Goal: Task Accomplishment & Management: Manage account settings

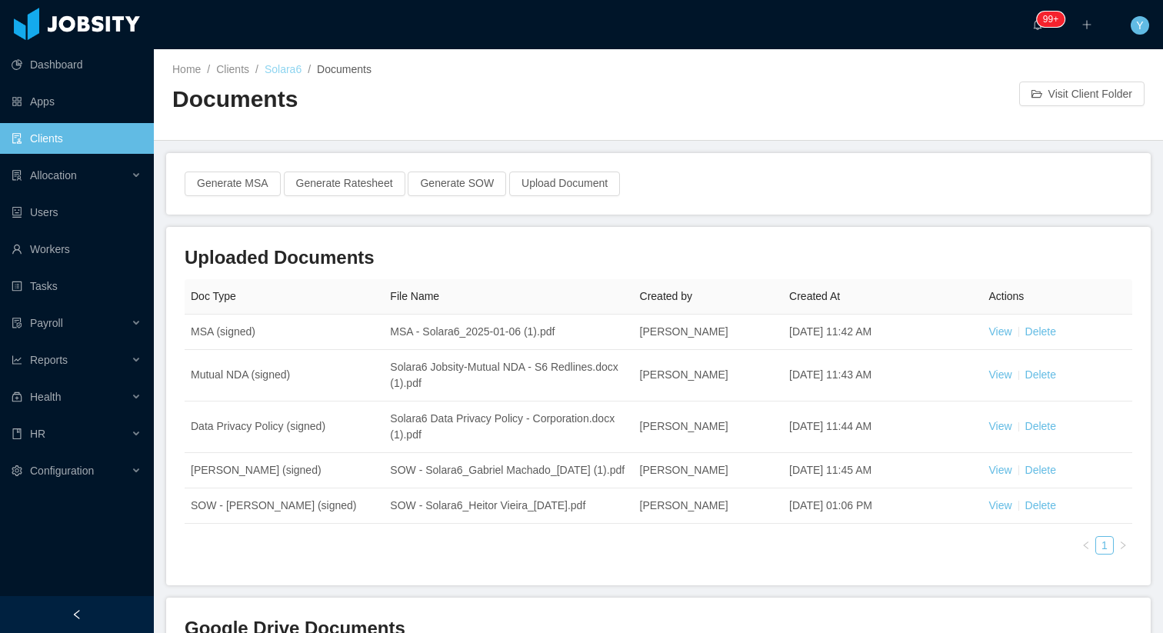
click at [268, 69] on link "Solara6" at bounding box center [283, 69] width 37 height 12
click at [239, 70] on link "Clients" at bounding box center [232, 69] width 33 height 12
click at [271, 79] on div "Home / Clients / Solara6 / Documents / Documents" at bounding box center [415, 94] width 486 height 65
click at [276, 78] on div "Home / Clients / Solara6 / Documents / Documents" at bounding box center [415, 94] width 486 height 65
click at [279, 75] on link "Solara6" at bounding box center [283, 69] width 37 height 12
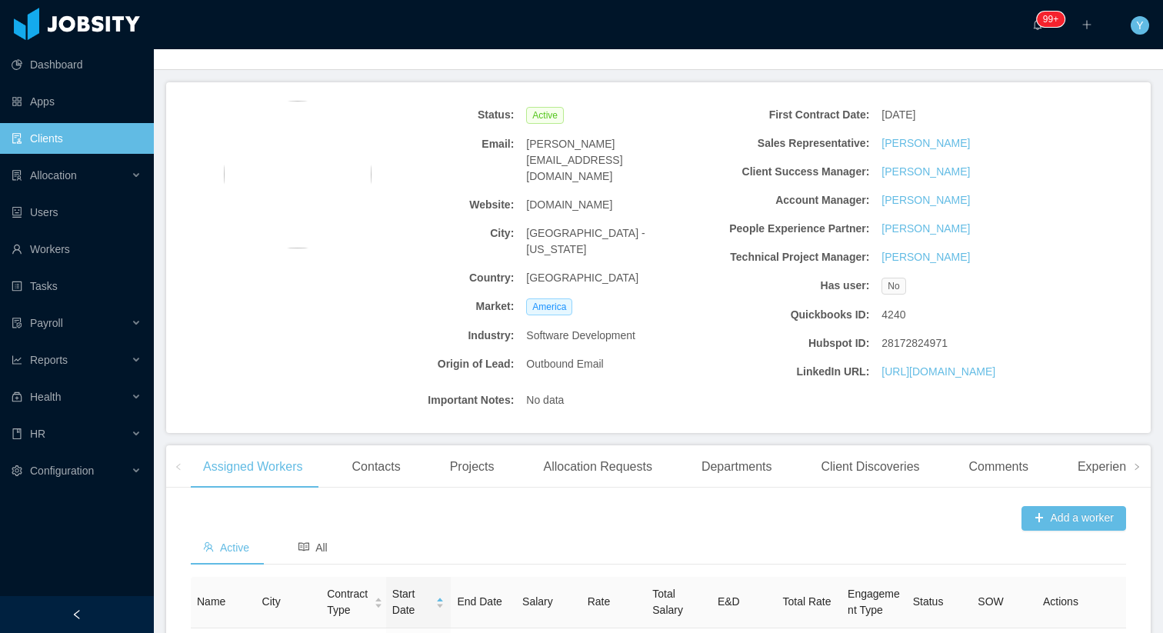
scroll to position [250, 0]
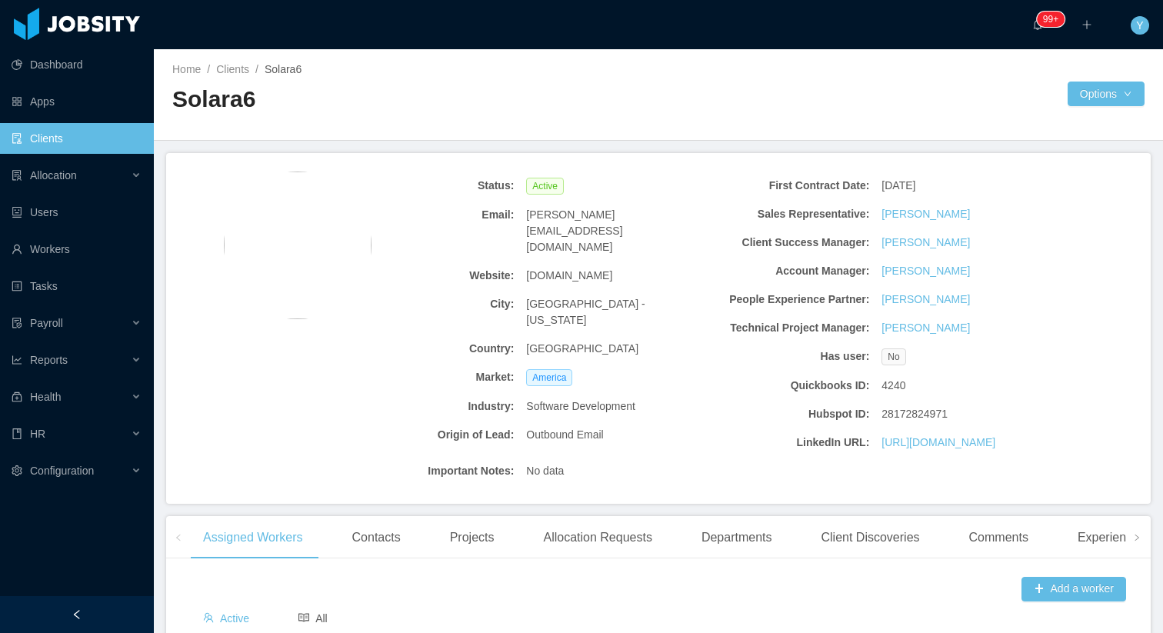
scroll to position [250, 0]
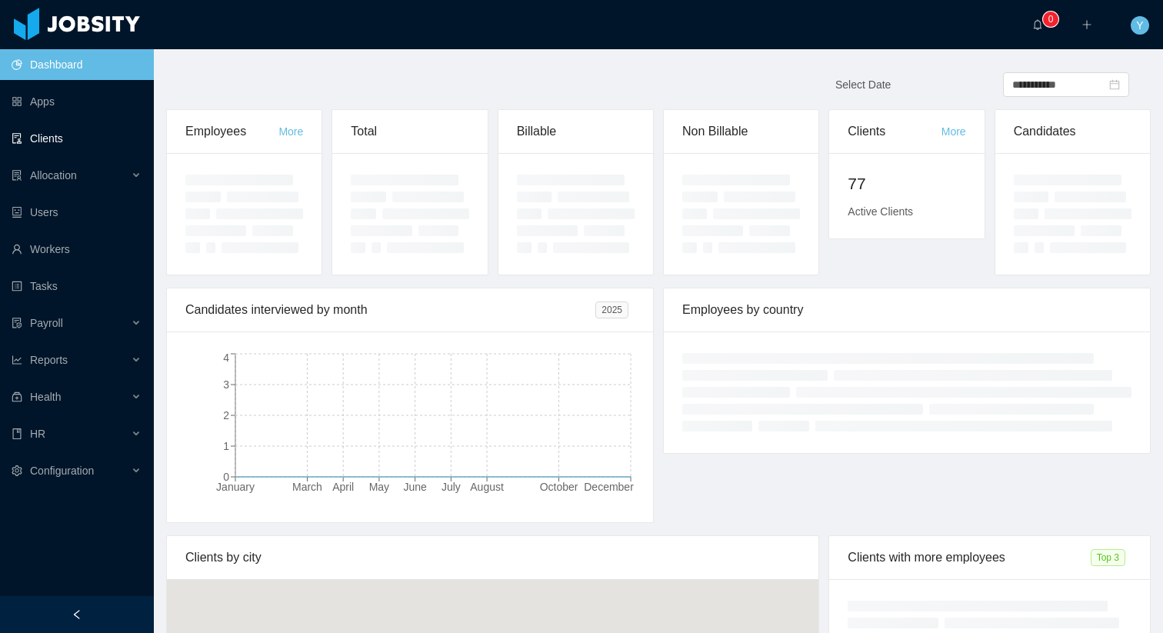
click at [82, 148] on link "Clients" at bounding box center [77, 138] width 130 height 31
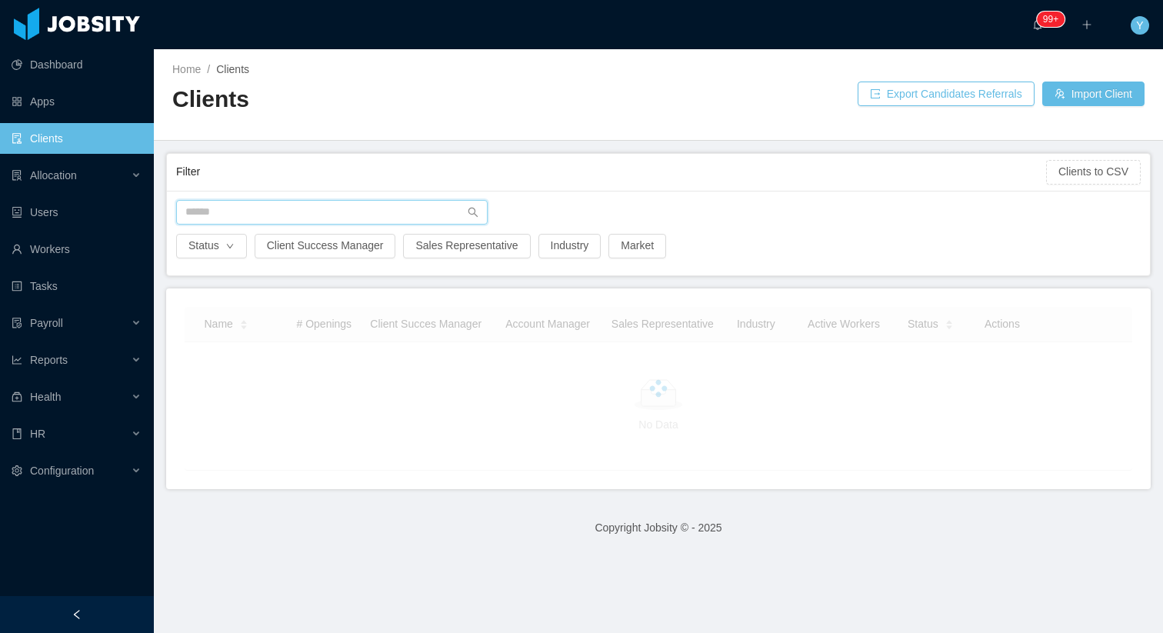
click at [291, 208] on input "text" at bounding box center [331, 212] width 311 height 25
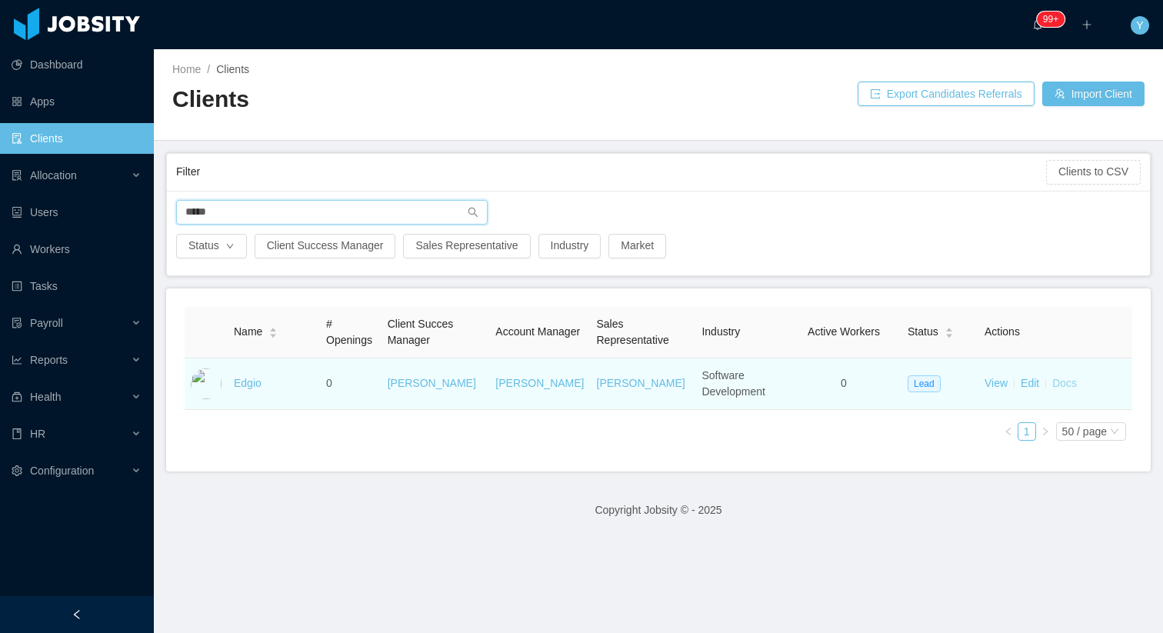
type input "*****"
click at [1070, 386] on link "Docs" at bounding box center [1064, 383] width 25 height 12
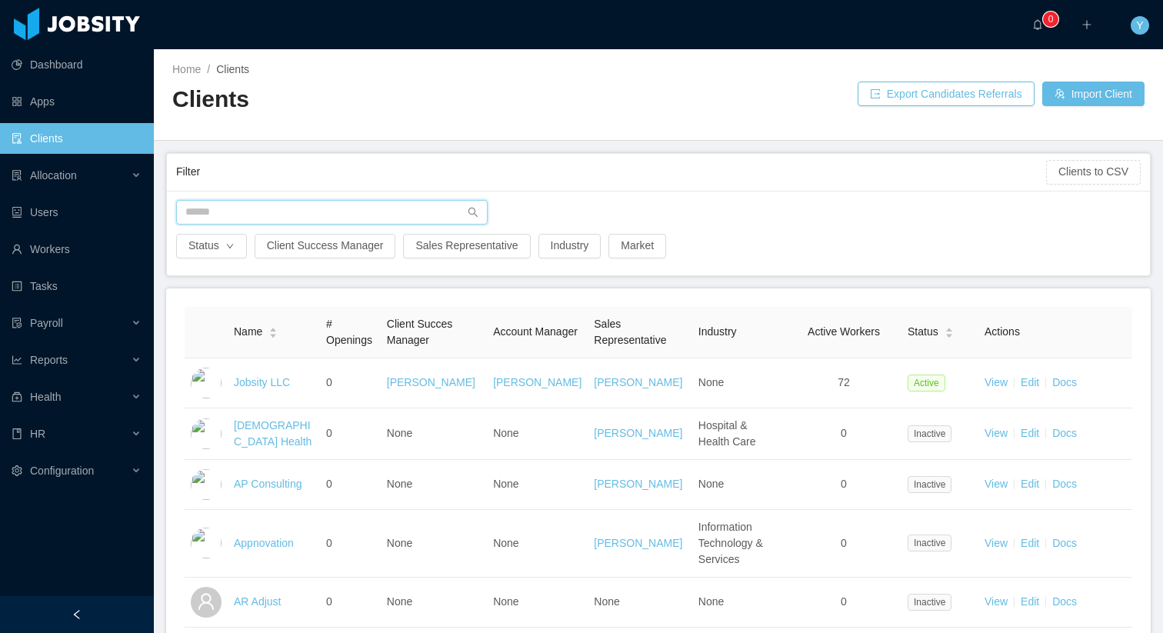
click at [293, 210] on input "text" at bounding box center [331, 212] width 311 height 25
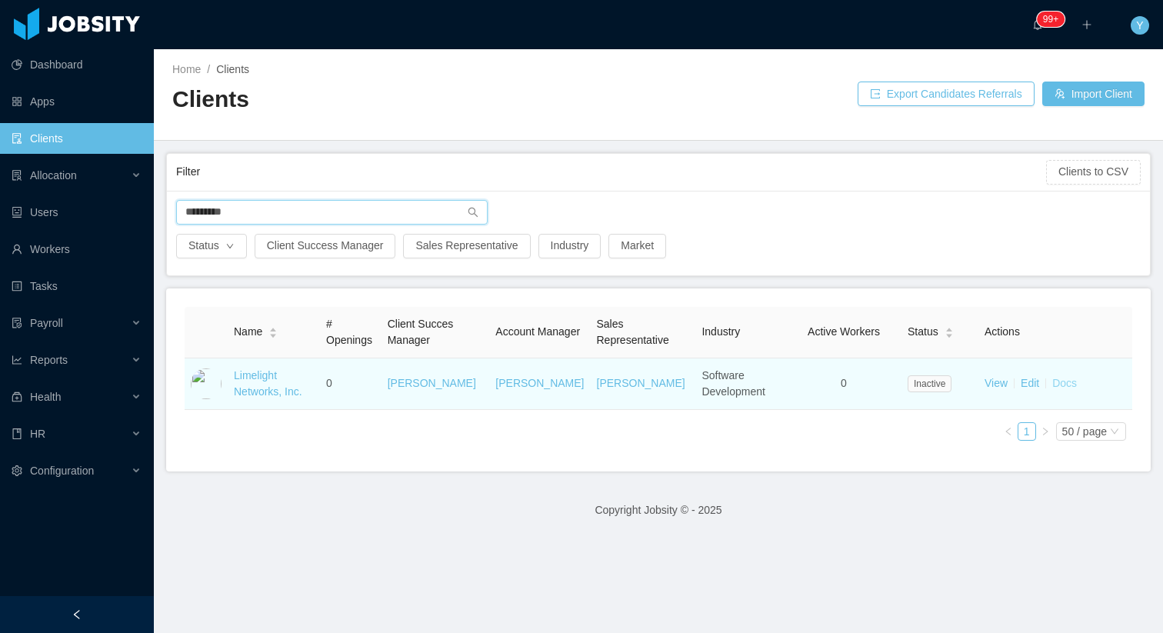
type input "*********"
click at [1068, 382] on link "Docs" at bounding box center [1064, 383] width 25 height 12
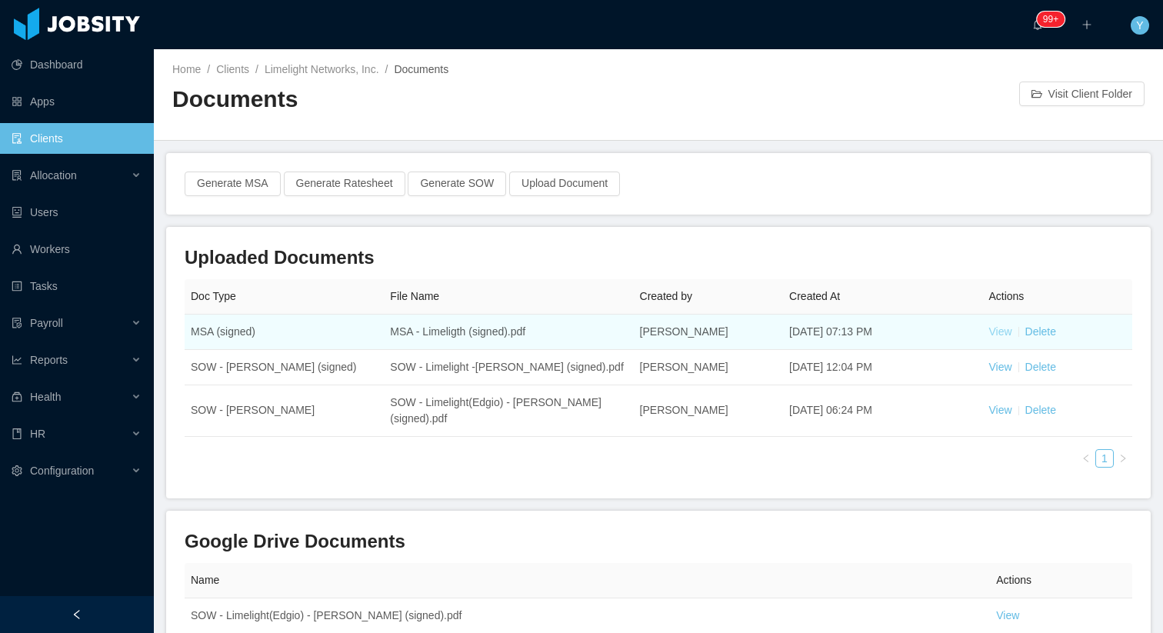
click at [997, 331] on link "View" at bounding box center [999, 331] width 23 height 12
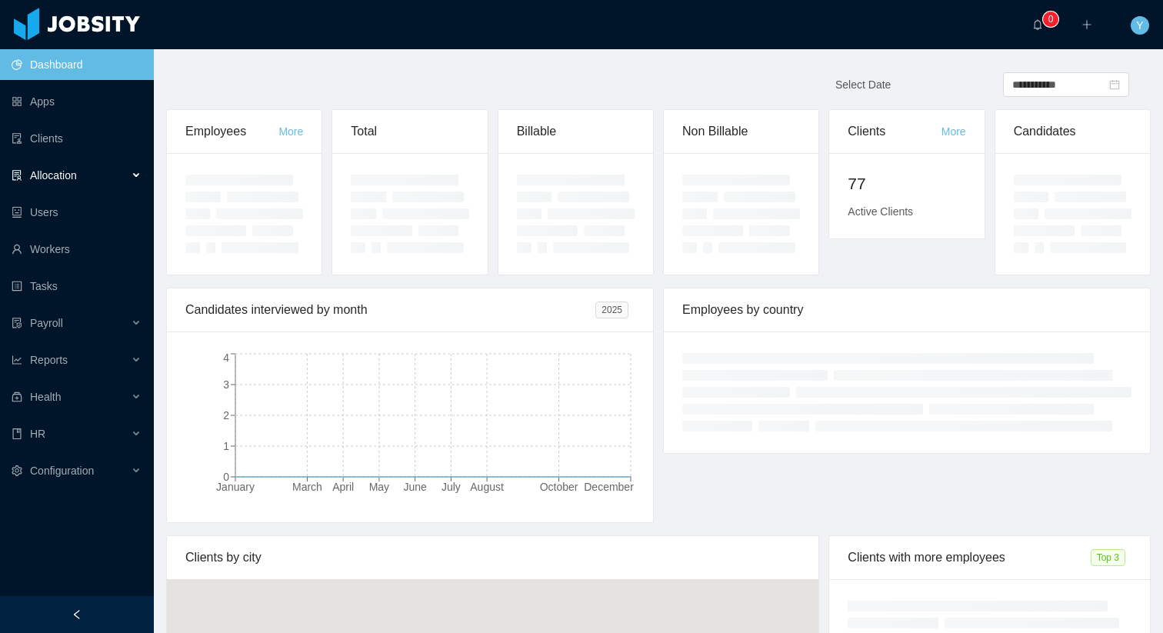
click at [60, 161] on div "Allocation" at bounding box center [77, 175] width 154 height 31
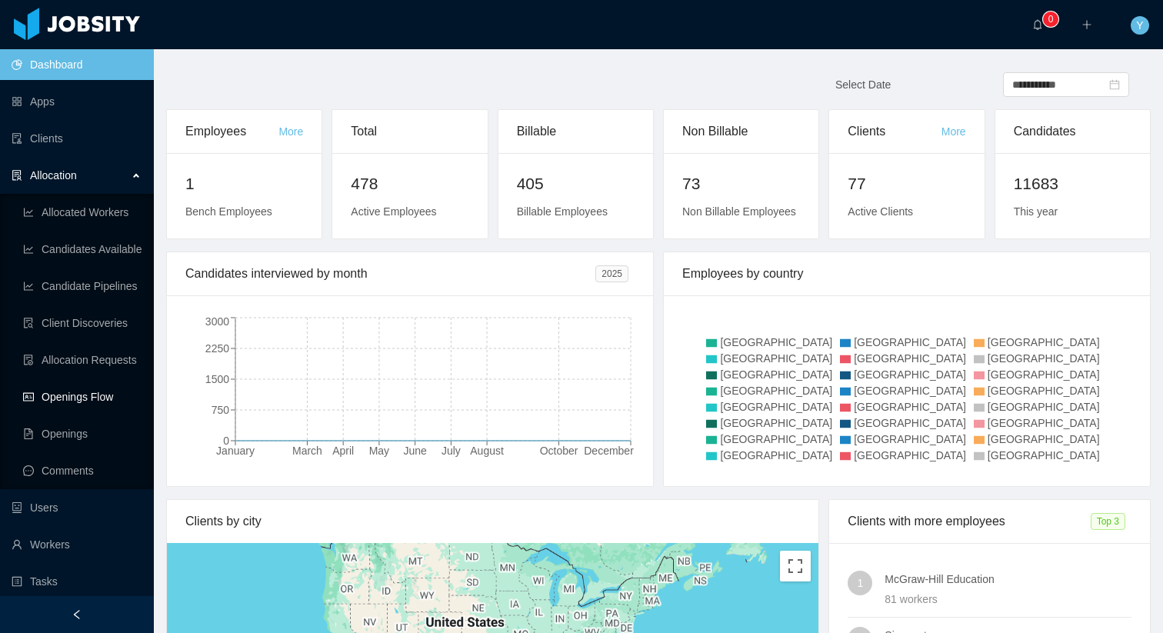
click at [89, 391] on link "Openings Flow" at bounding box center [82, 396] width 118 height 31
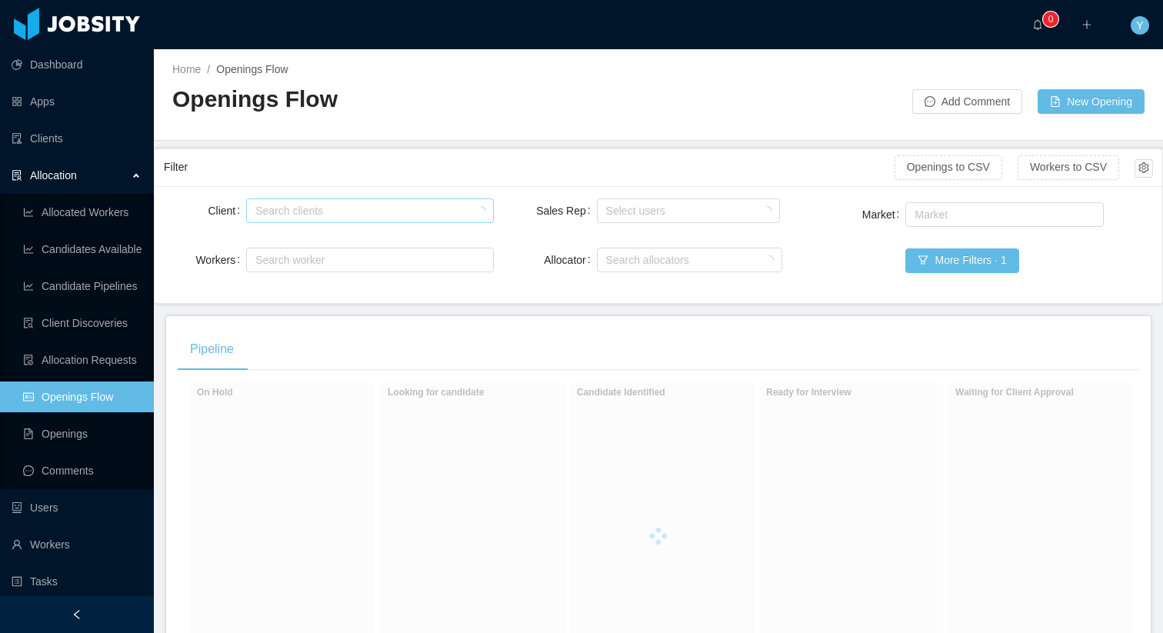
click at [303, 218] on div "Search clients" at bounding box center [367, 210] width 233 height 23
type input "******"
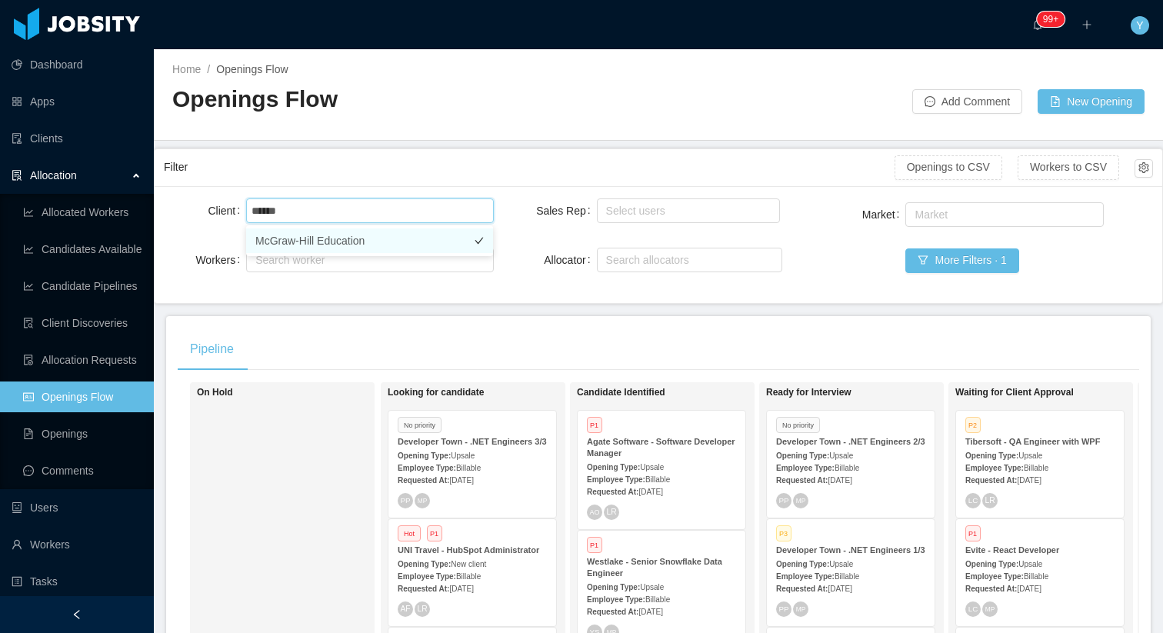
click at [319, 245] on li "McGraw-Hill Education" at bounding box center [369, 240] width 247 height 25
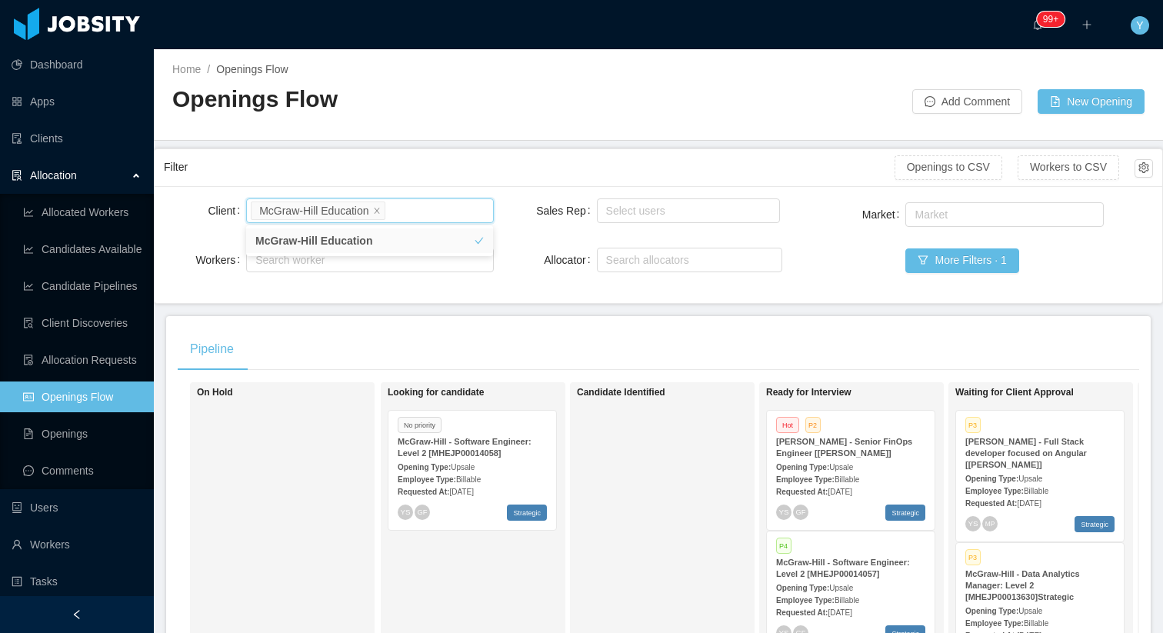
click at [436, 291] on div "Client Search clients McGraw-Hill Education Workers Search worker" at bounding box center [329, 244] width 330 height 98
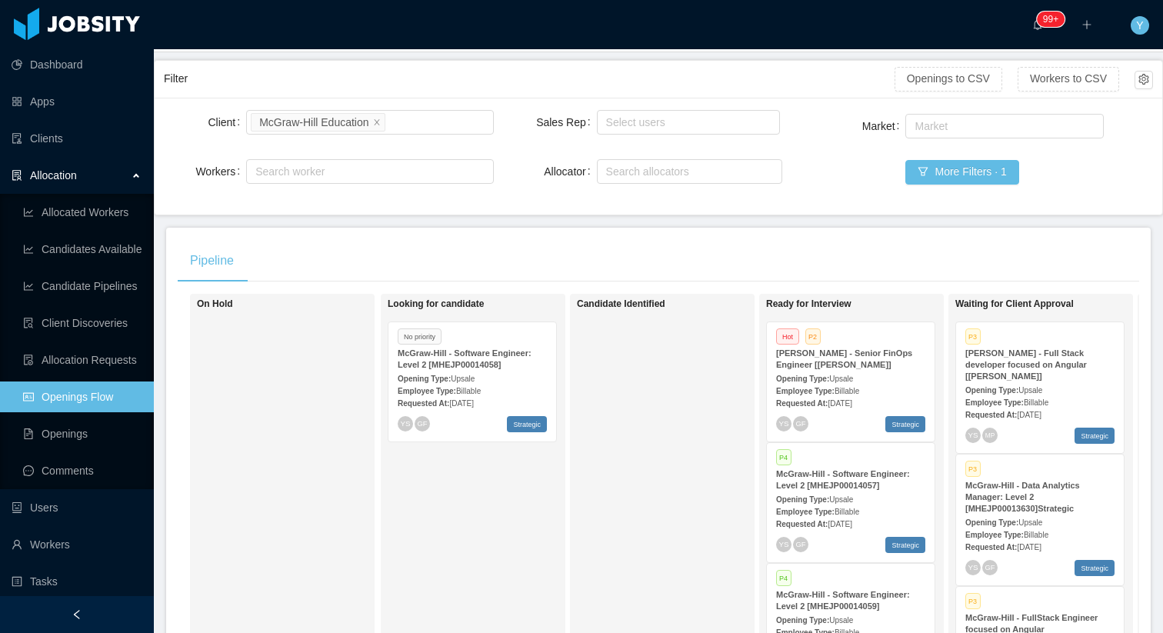
scroll to position [102, 0]
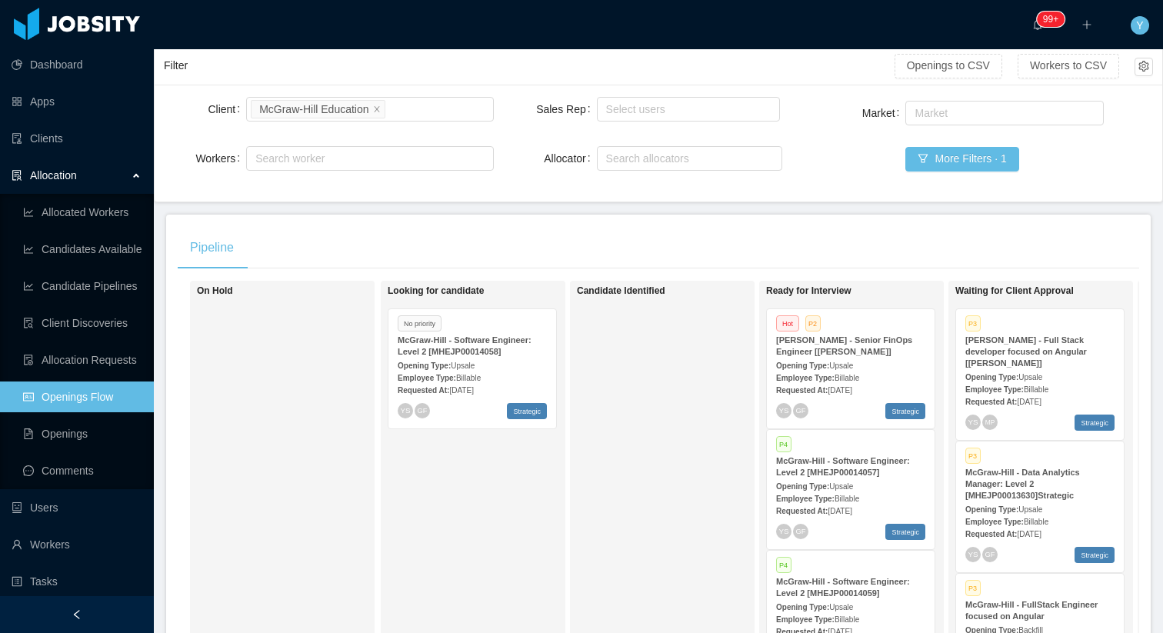
click at [494, 342] on strong "McGraw-Hill - Software Engineer: Level 2 [MHEJP00014058]" at bounding box center [465, 345] width 134 height 21
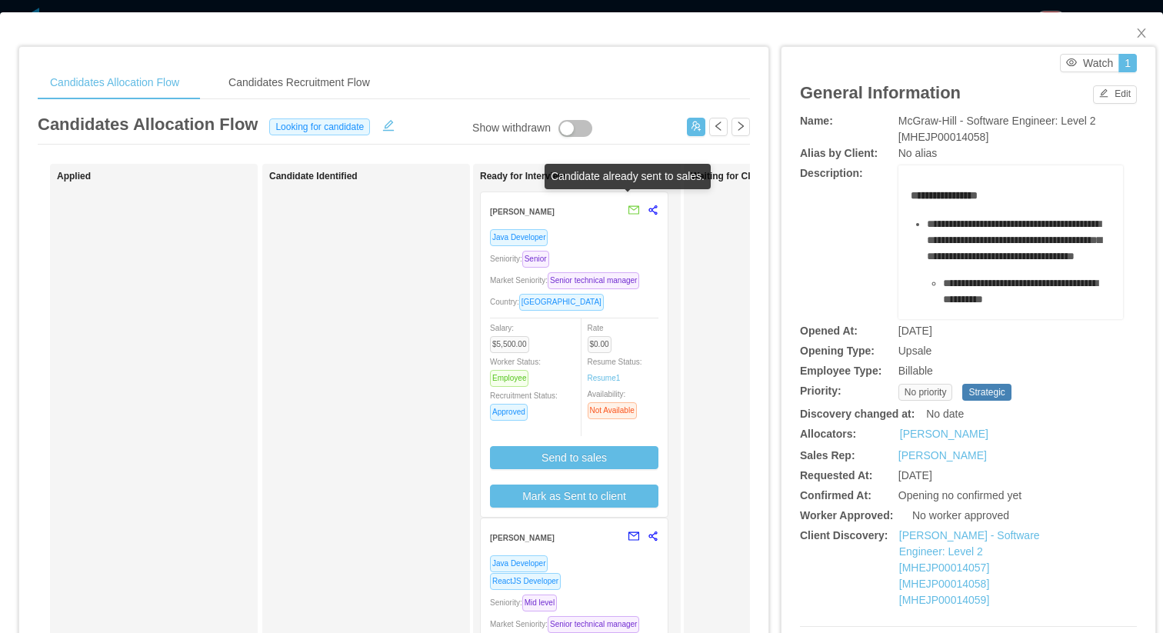
click at [637, 272] on div "Market Seniority: Senior technical manager" at bounding box center [574, 280] width 168 height 18
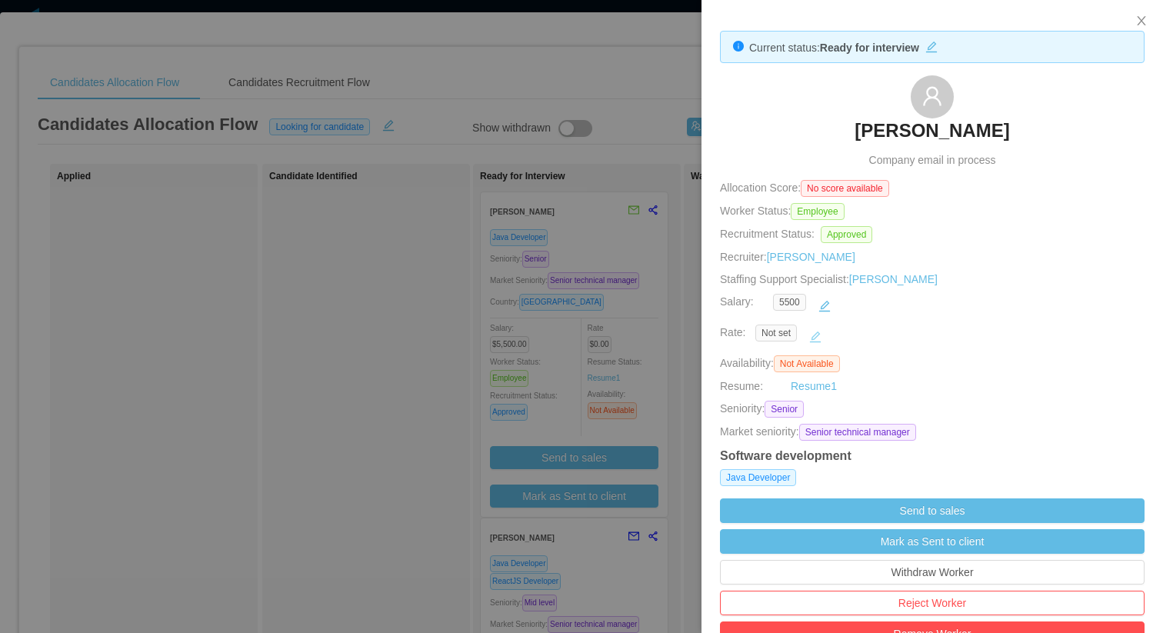
click at [817, 331] on button "button" at bounding box center [815, 337] width 25 height 25
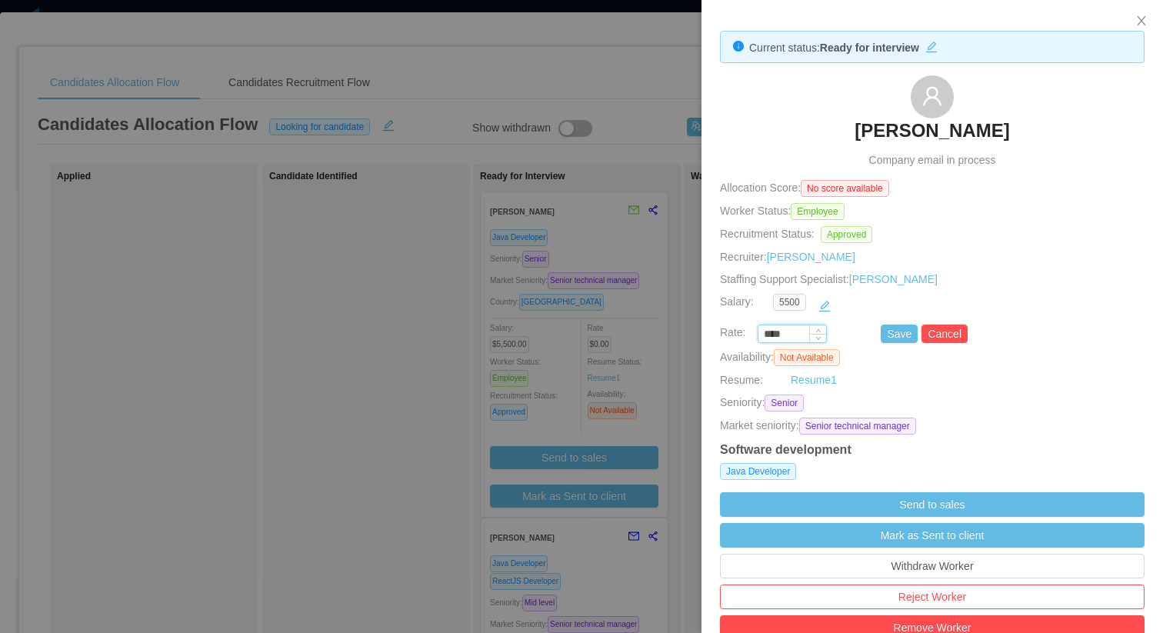
drag, startPoint x: 794, startPoint y: 331, endPoint x: 761, endPoint y: 331, distance: 32.3
click at [761, 331] on input "****" at bounding box center [792, 334] width 68 height 17
paste input "***"
type input "*******"
click at [877, 329] on div "*******" at bounding box center [817, 334] width 124 height 18
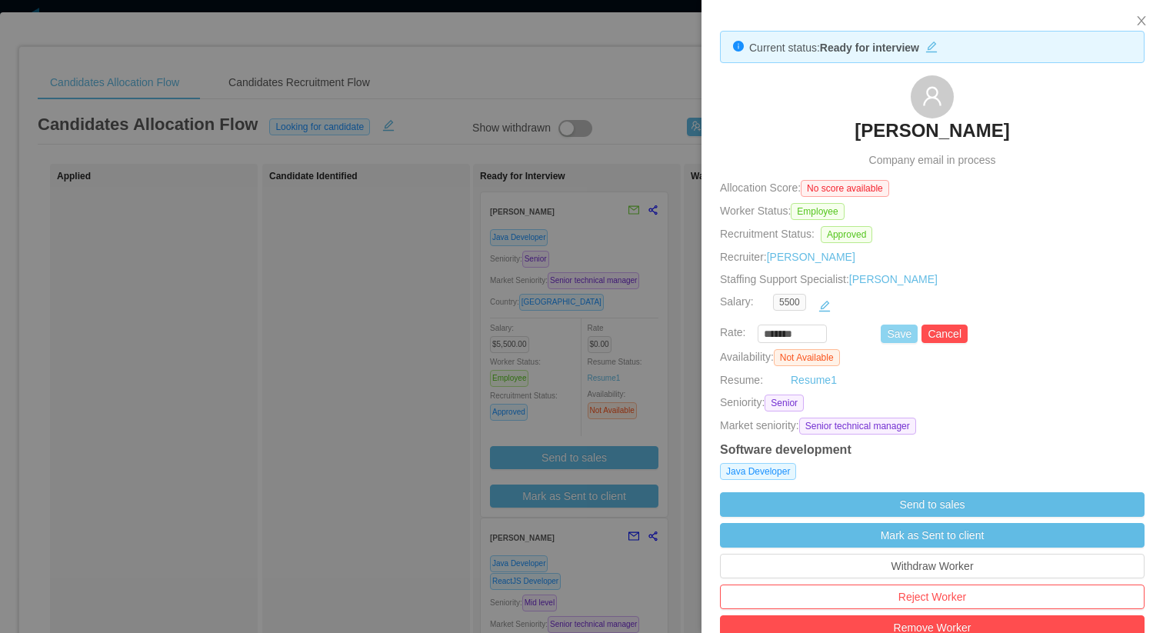
click at [887, 329] on button "Save" at bounding box center [898, 334] width 37 height 18
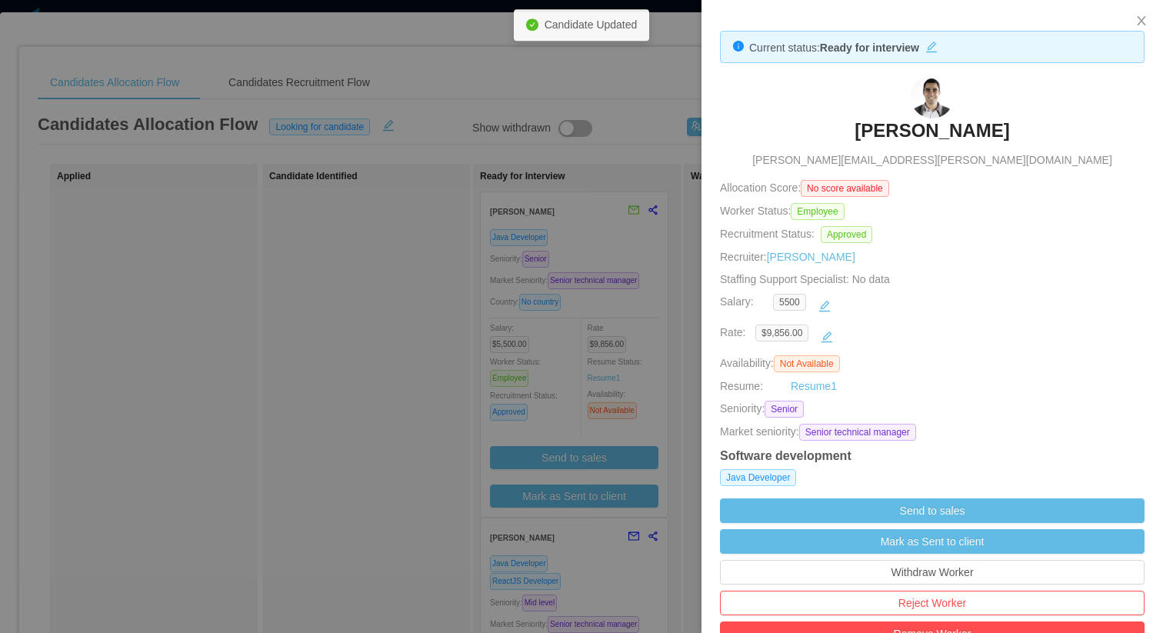
click at [432, 335] on div at bounding box center [581, 316] width 1163 height 633
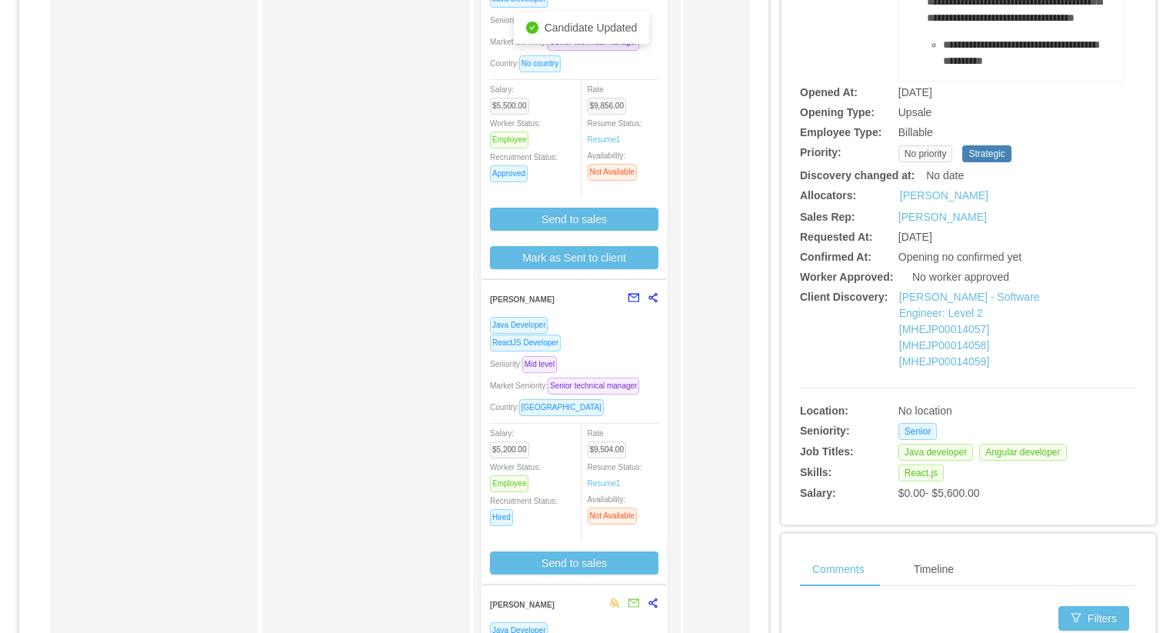
scroll to position [239, 0]
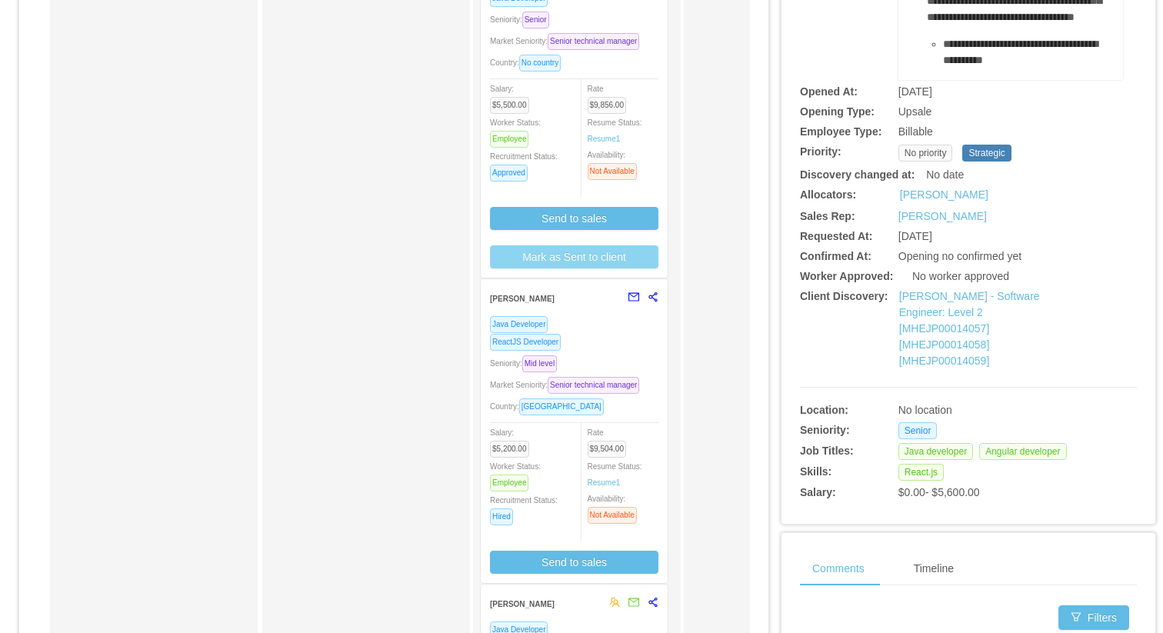
click at [626, 268] on button "Mark as Sent to client" at bounding box center [574, 256] width 168 height 23
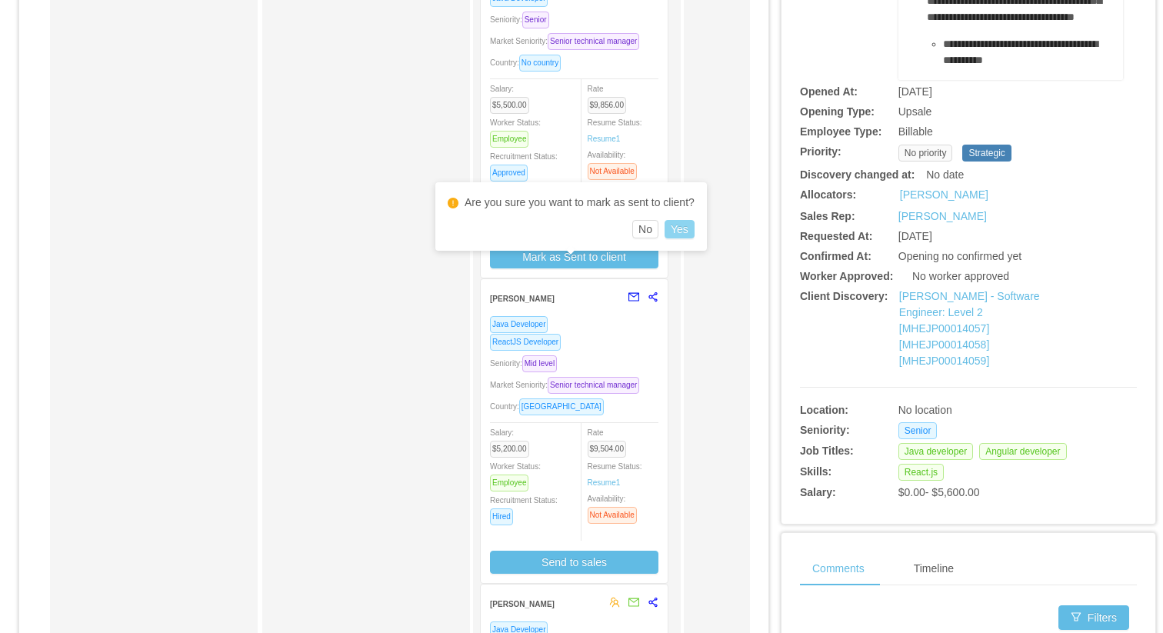
click at [687, 228] on button "Yes" at bounding box center [679, 229] width 30 height 18
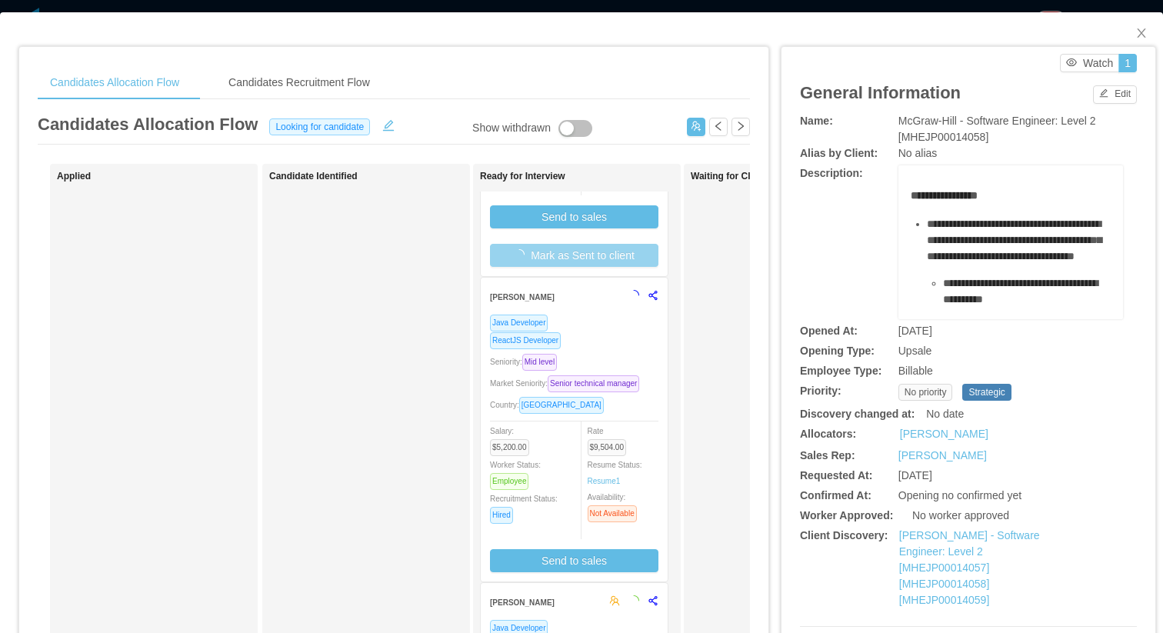
scroll to position [251, 0]
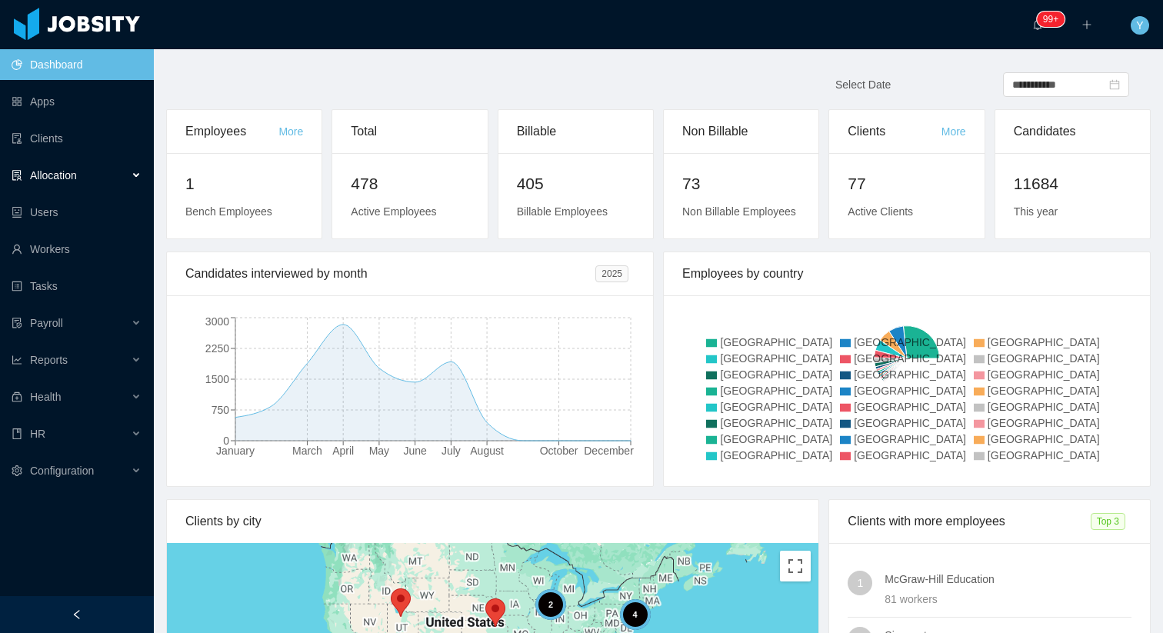
click at [50, 169] on span "Allocation" at bounding box center [53, 175] width 47 height 12
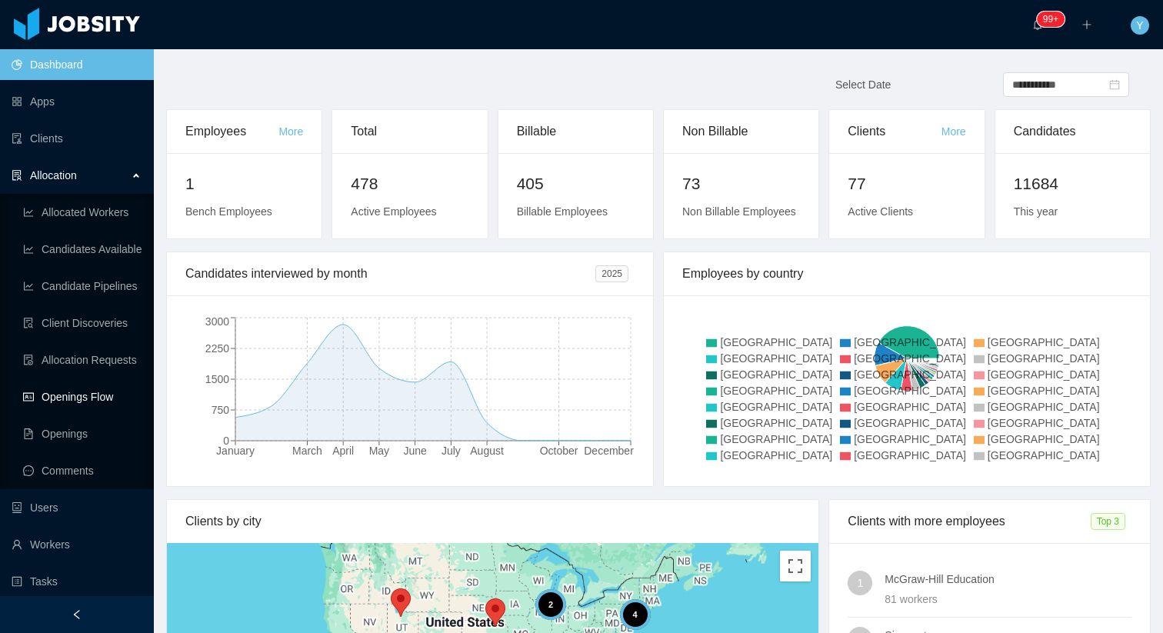
click at [88, 403] on link "Openings Flow" at bounding box center [82, 396] width 118 height 31
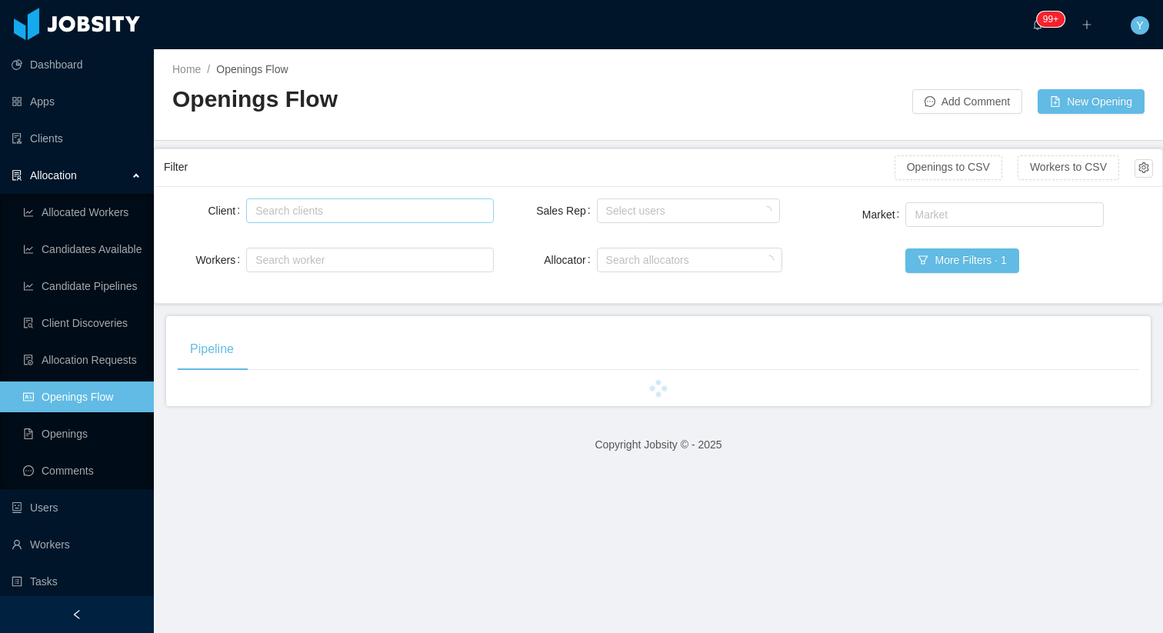
click at [265, 209] on div "Search clients" at bounding box center [365, 210] width 221 height 15
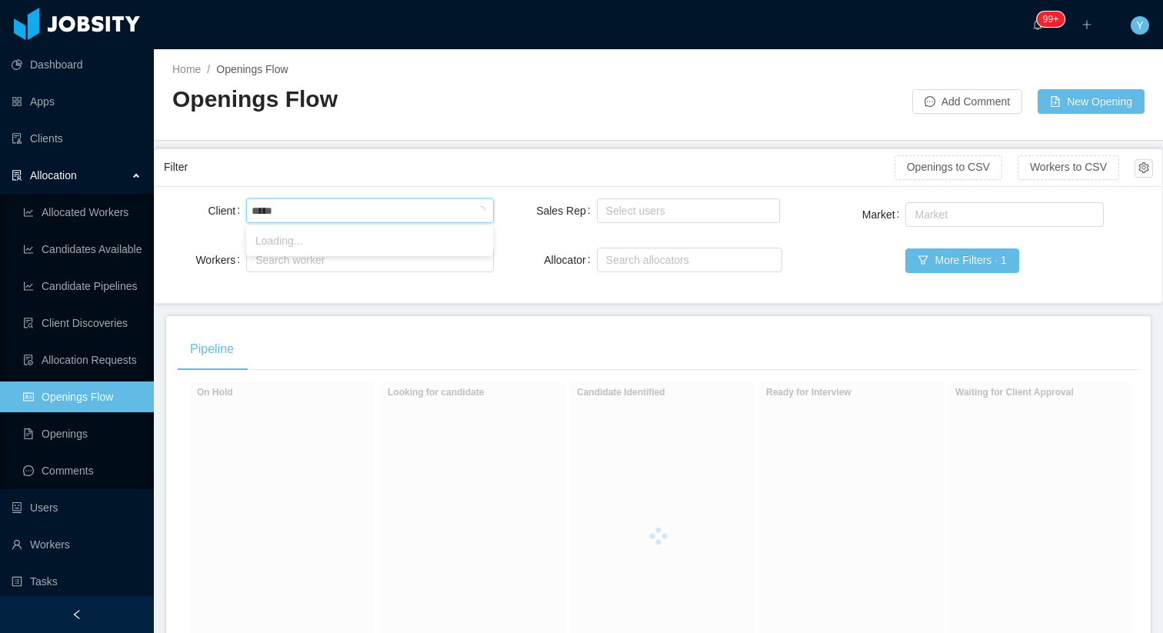
type input "******"
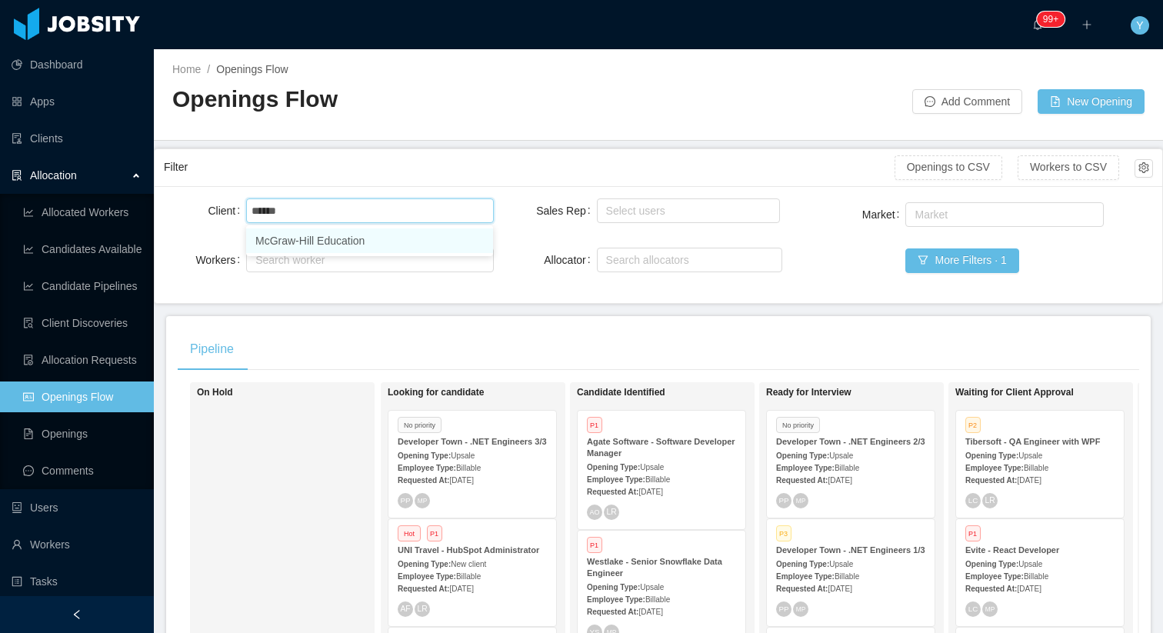
click at [293, 239] on li "McGraw-Hill Education" at bounding box center [369, 240] width 247 height 25
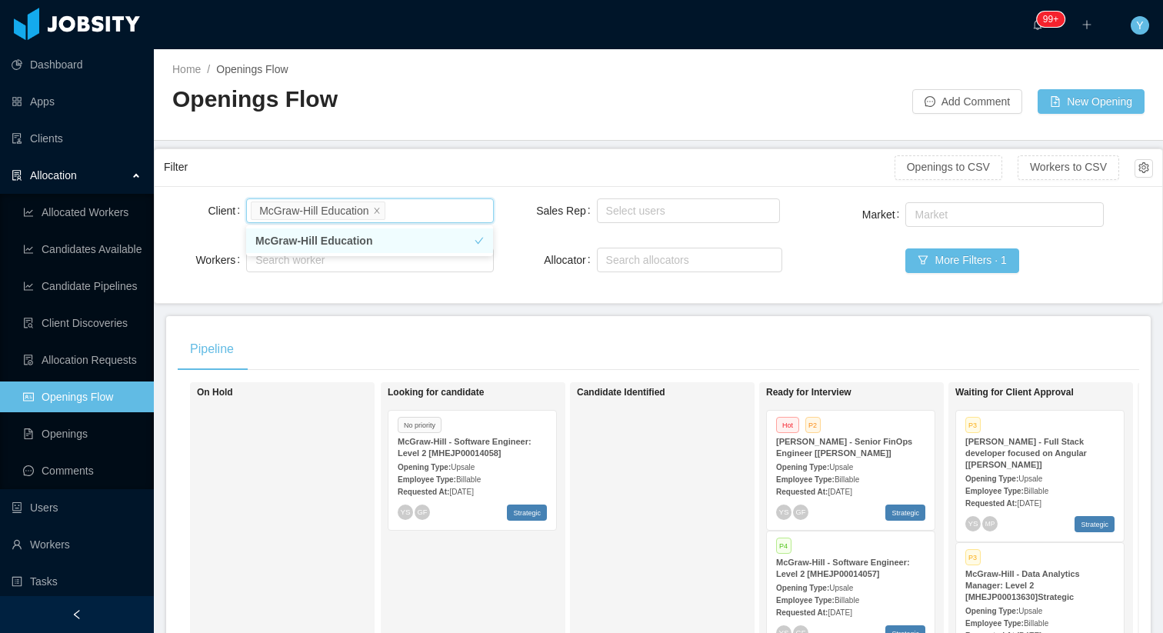
click at [432, 149] on div "Filter Openings to CSV Workers to CSV" at bounding box center [658, 167] width 989 height 37
click at [506, 456] on strong "McGraw-Hill - Software Engineer: Level 2 [MHEJP00014058]" at bounding box center [465, 447] width 134 height 21
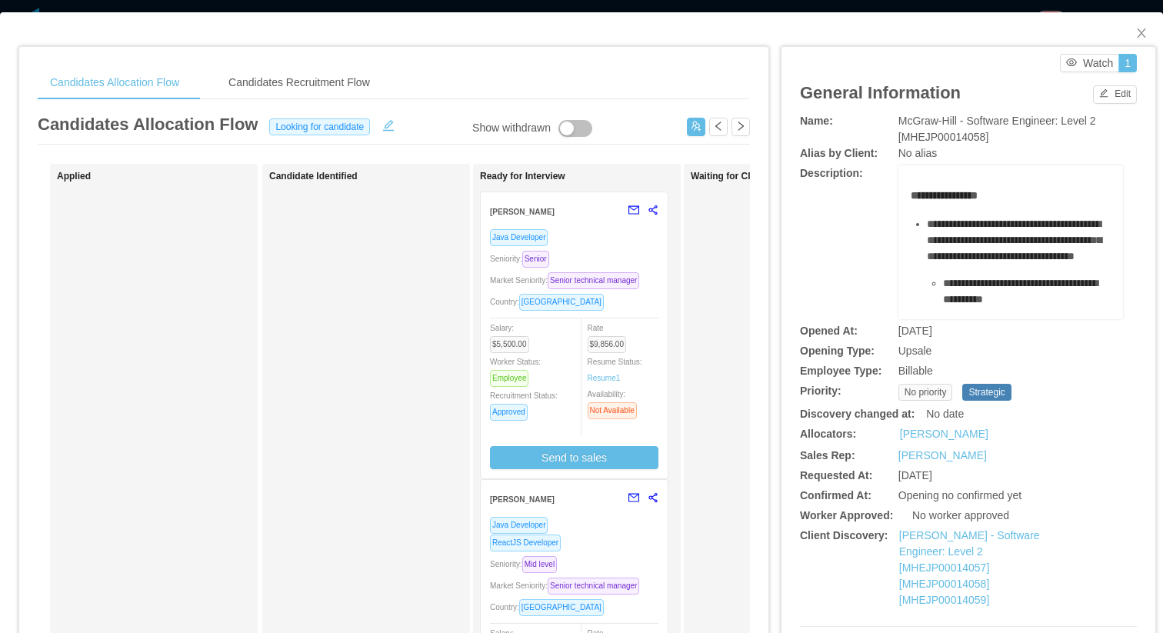
scroll to position [251, 0]
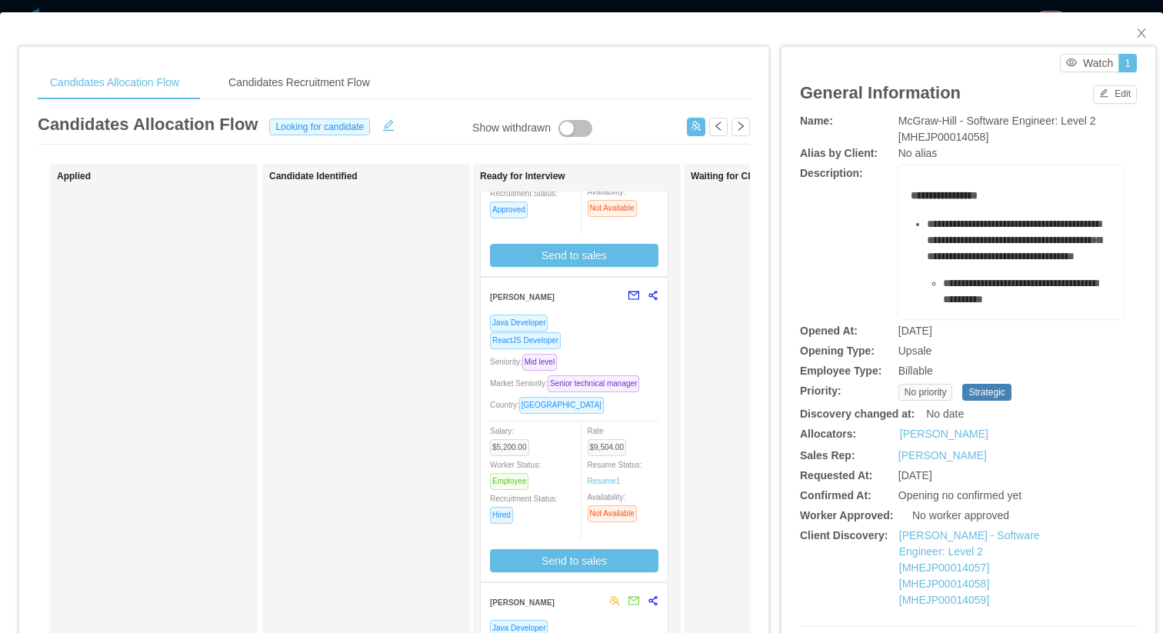
click at [591, 619] on div "Java Developer" at bounding box center [574, 628] width 168 height 18
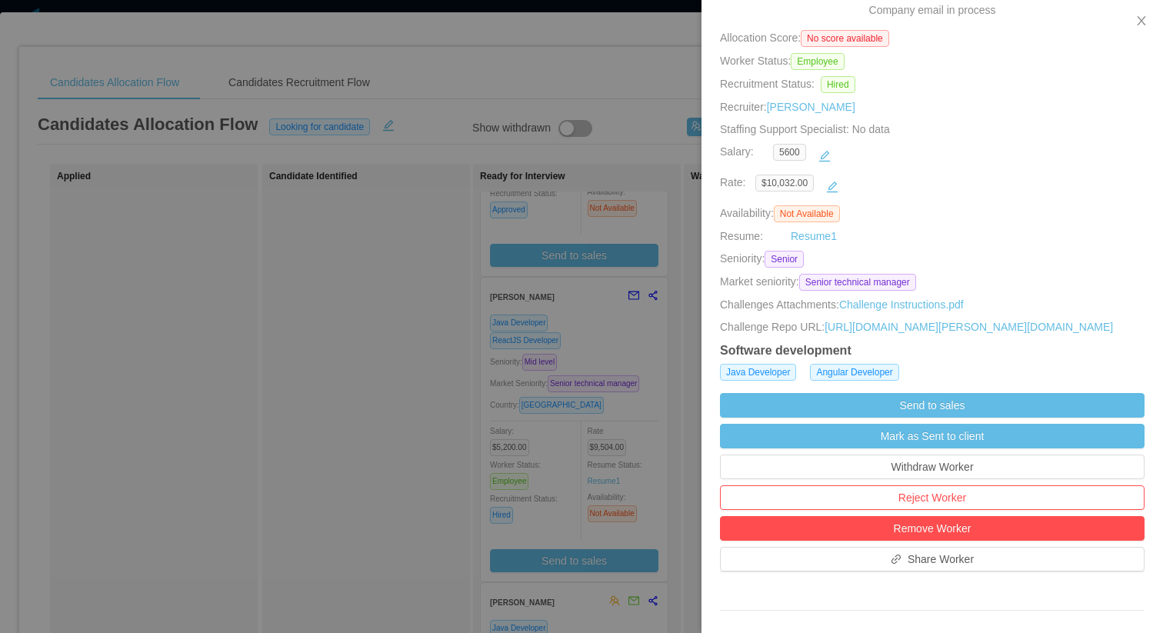
scroll to position [238, 0]
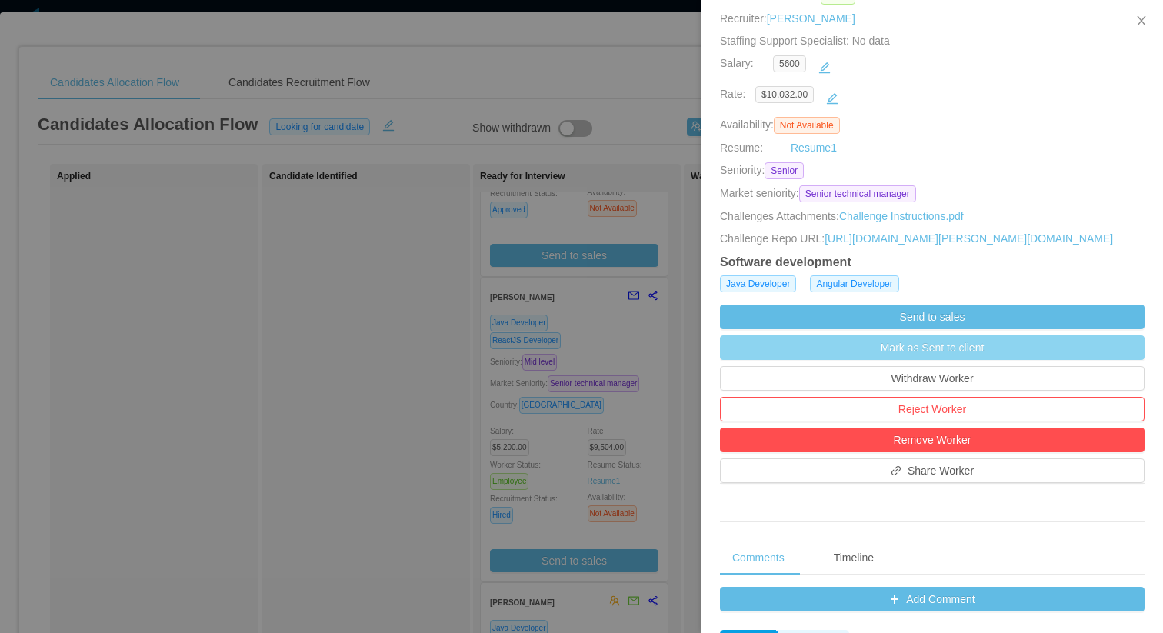
click at [870, 360] on button "Mark as Sent to client" at bounding box center [932, 347] width 424 height 25
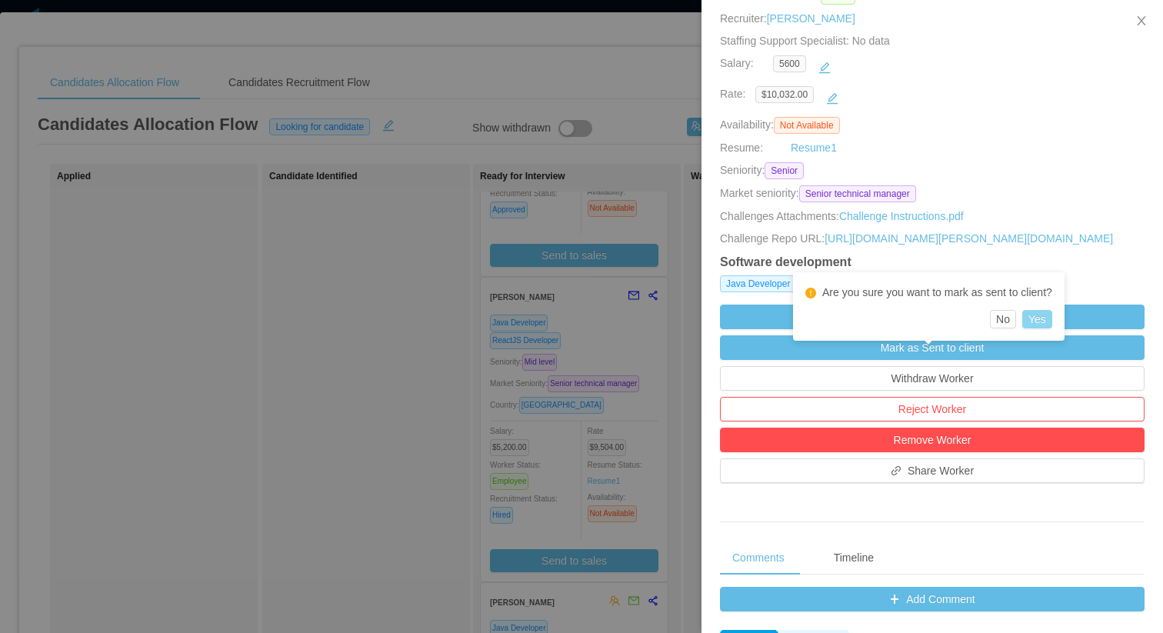
click at [1043, 317] on button "Yes" at bounding box center [1037, 319] width 30 height 18
